Goal: Information Seeking & Learning: Understand process/instructions

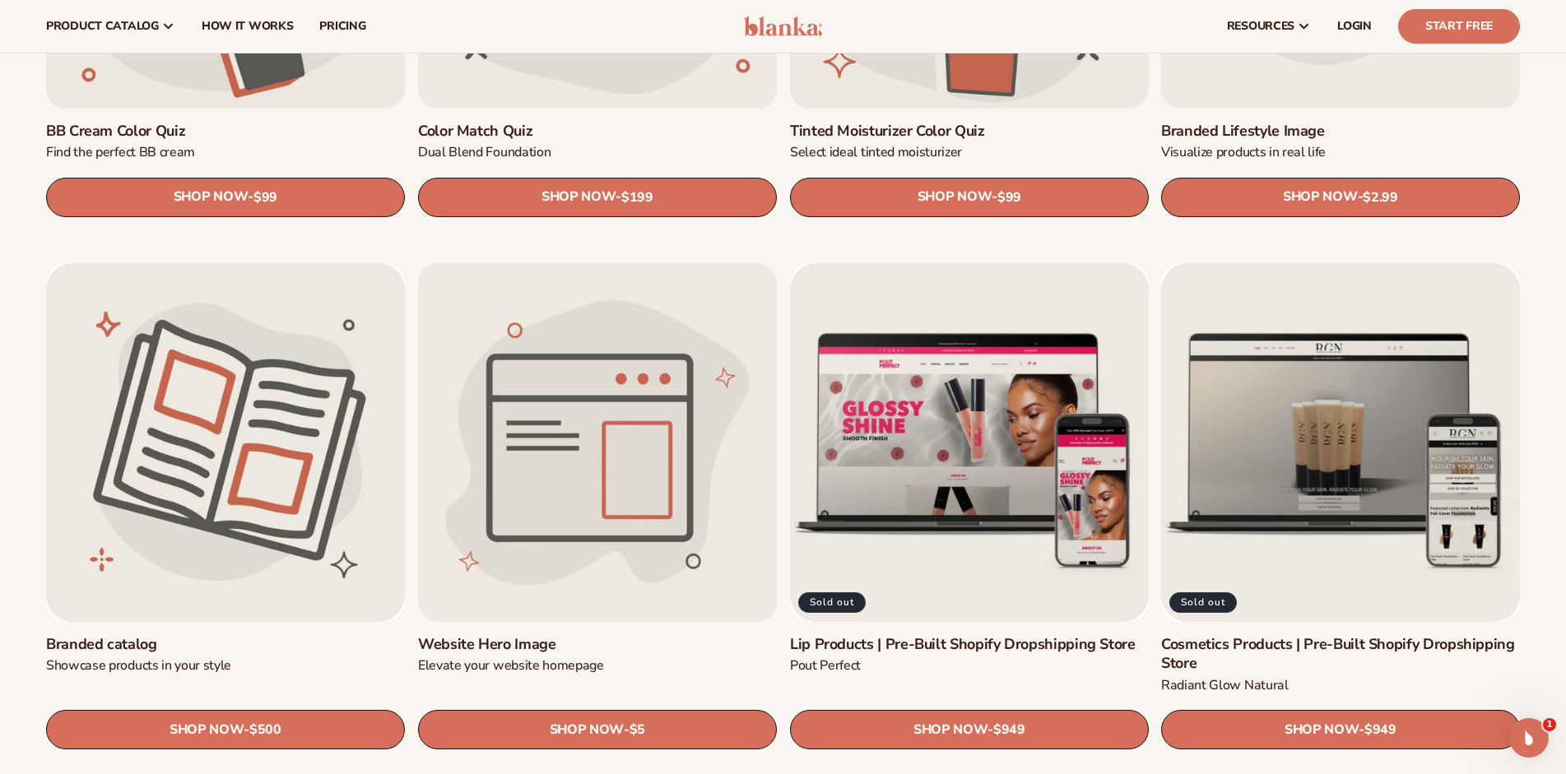
scroll to position [1858, 0]
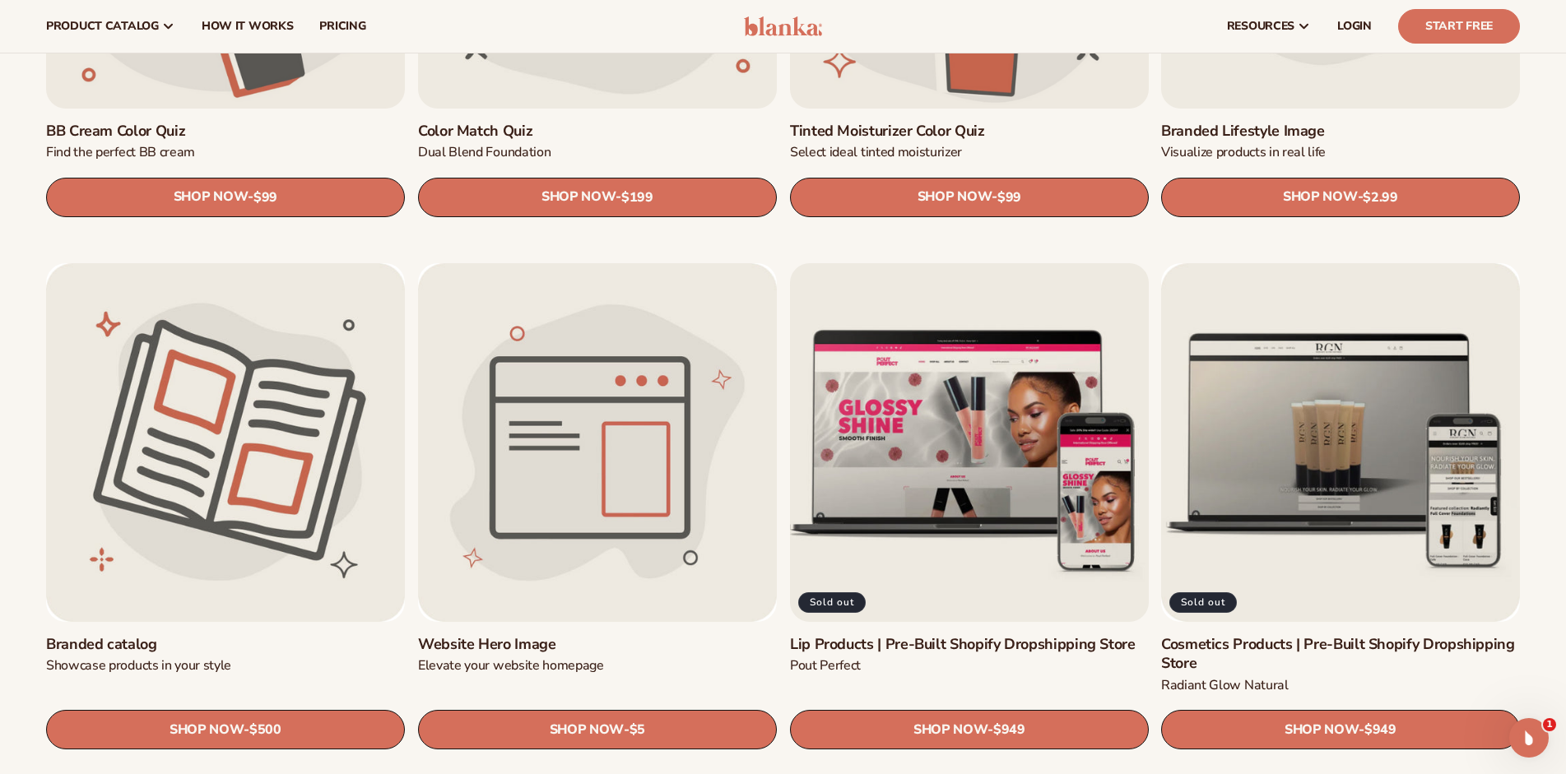
click at [934, 635] on link "Lip Products | Pre-Built Shopify Dropshipping Store" at bounding box center [969, 644] width 359 height 19
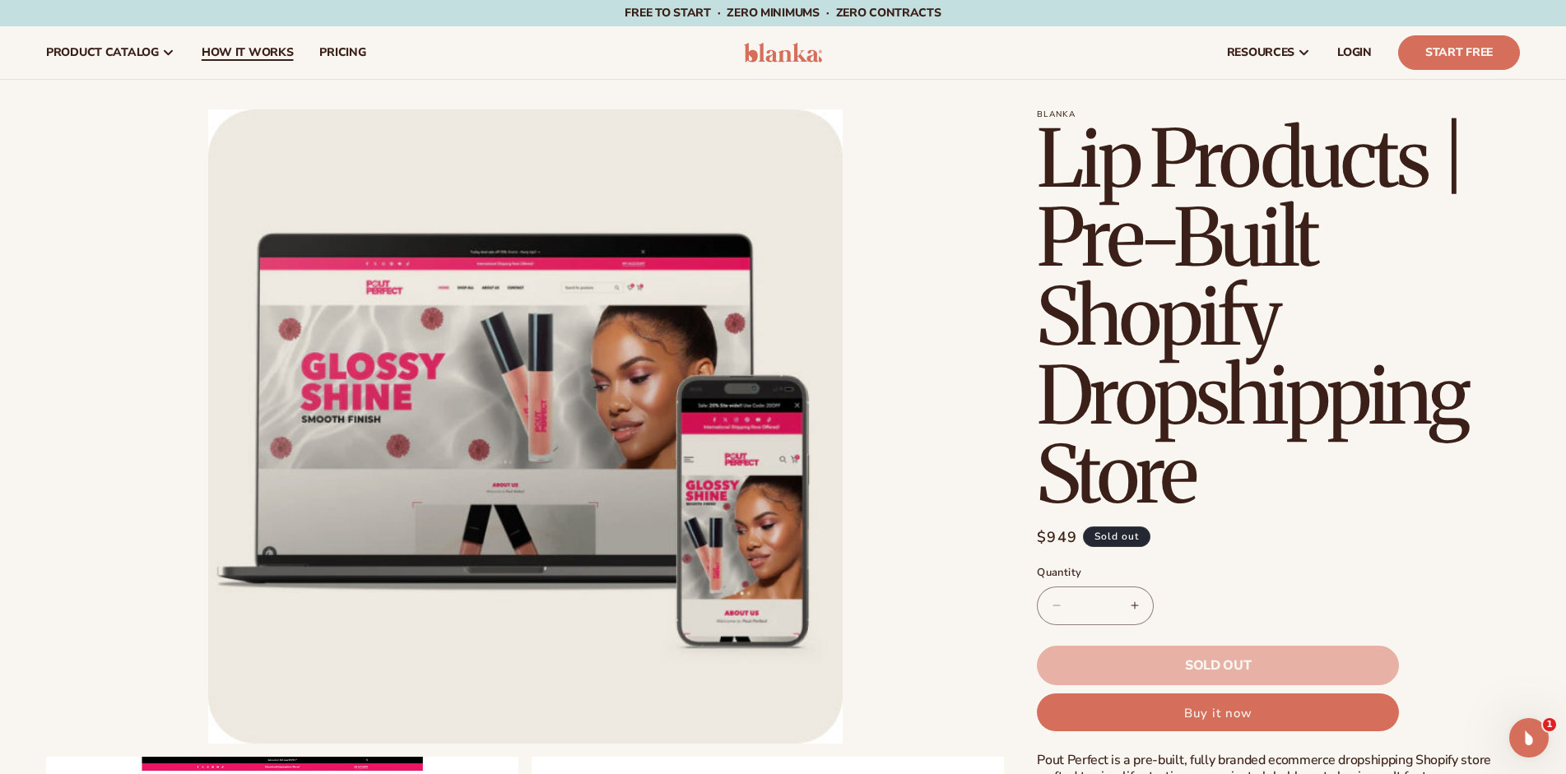
click at [259, 46] on span "How It Works" at bounding box center [248, 52] width 92 height 13
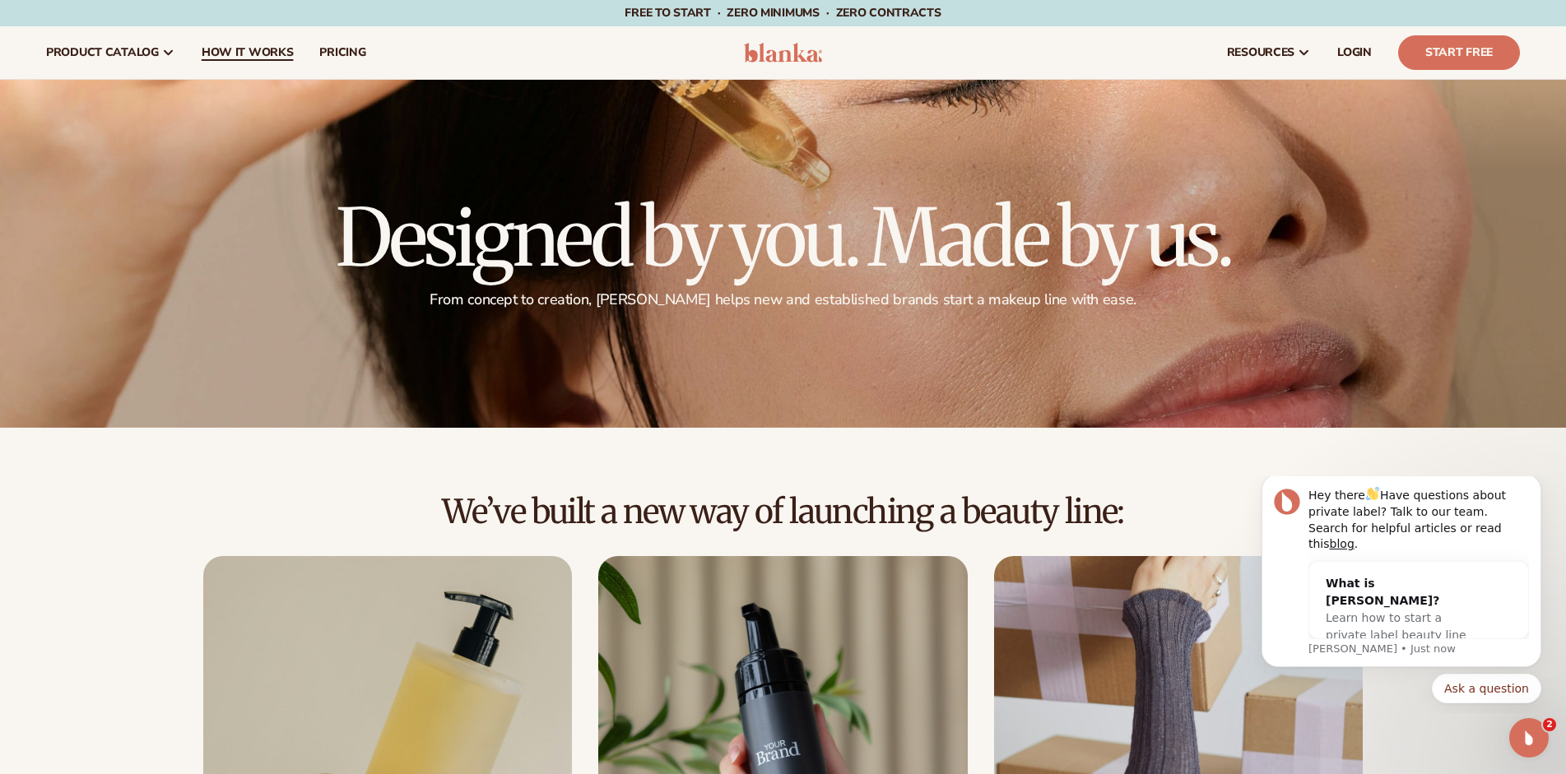
click at [235, 49] on span "How It Works" at bounding box center [248, 52] width 92 height 13
click at [1344, 46] on span "LOGIN" at bounding box center [1354, 52] width 35 height 13
click at [1440, 52] on link "Start Free" at bounding box center [1459, 52] width 122 height 35
